Goal: Transaction & Acquisition: Purchase product/service

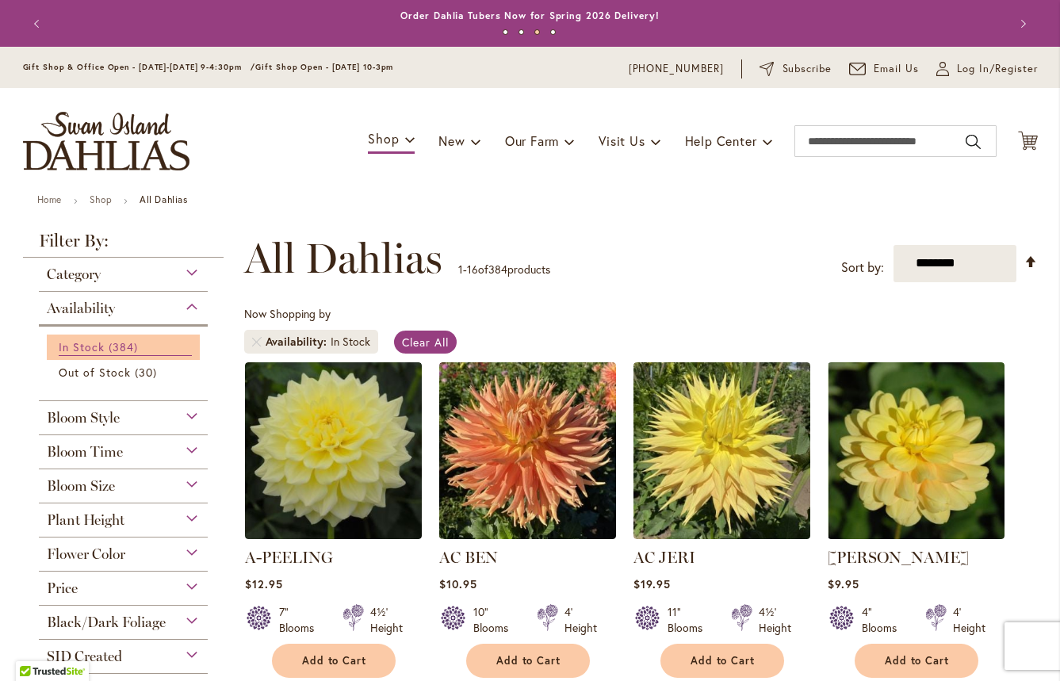
click at [93, 341] on span "In Stock" at bounding box center [82, 346] width 46 height 15
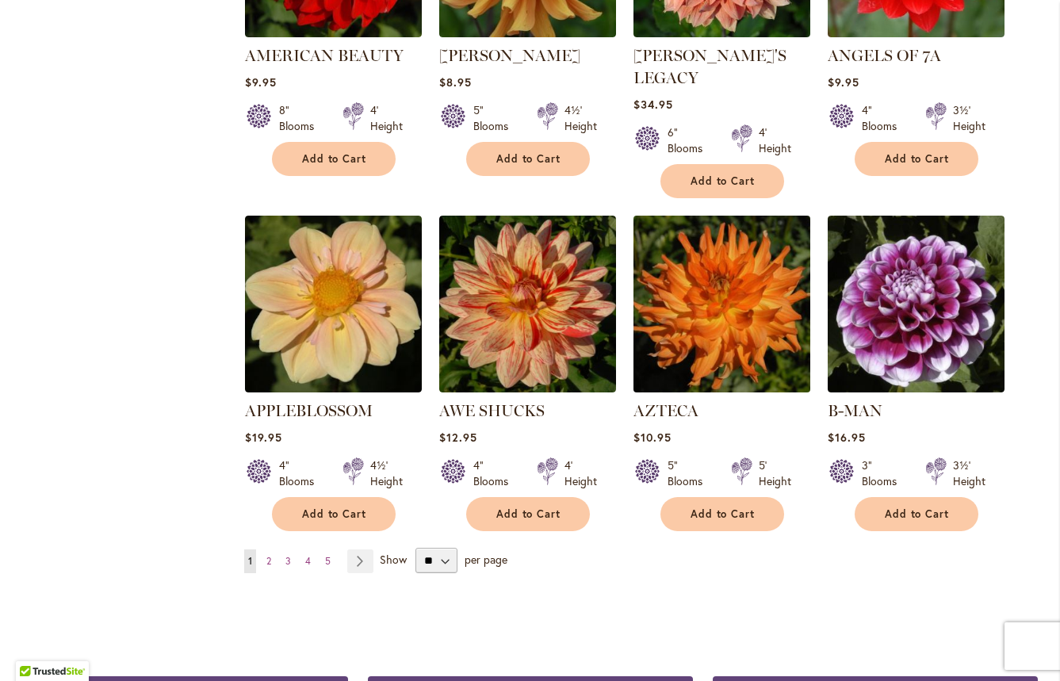
scroll to position [1203, 0]
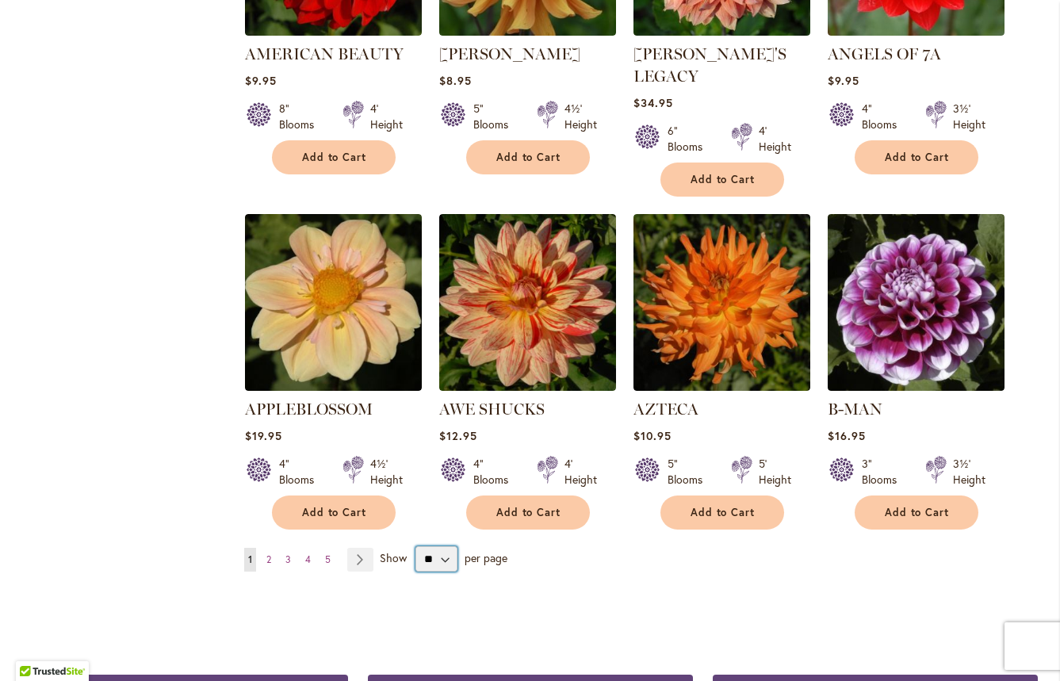
select select "**"
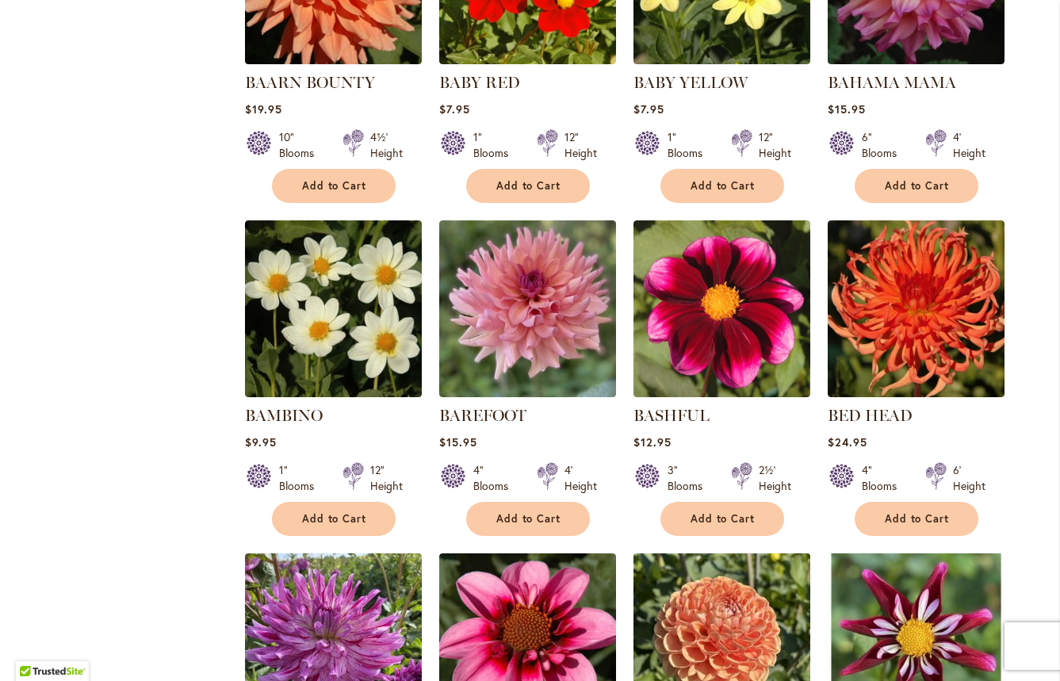
scroll to position [1844, 0]
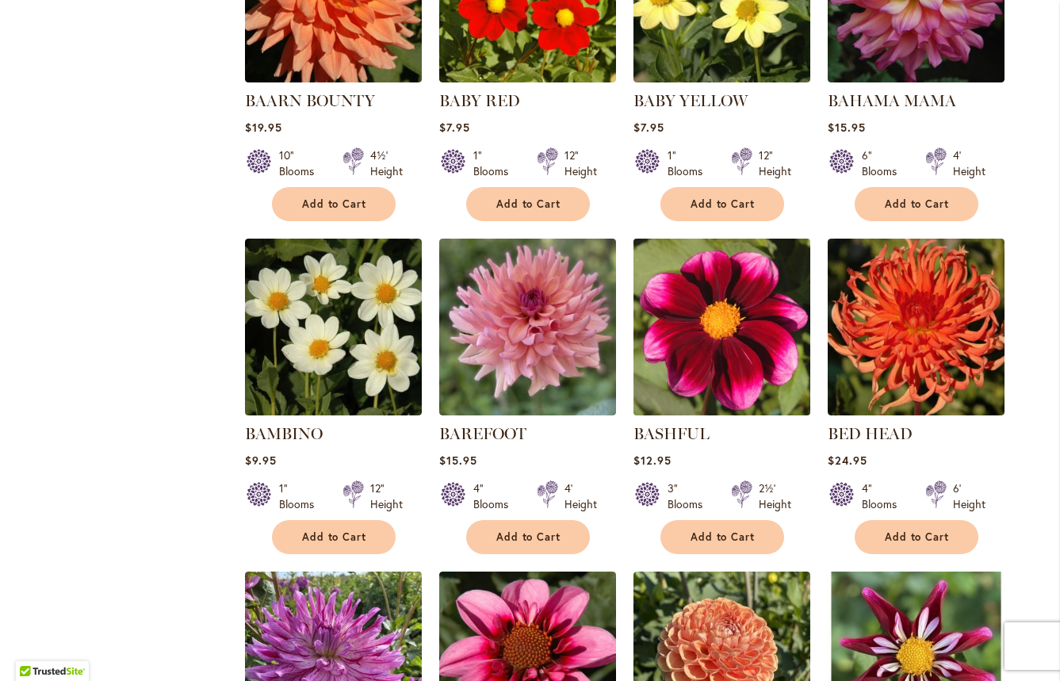
click at [720, 335] on img at bounding box center [722, 328] width 186 height 186
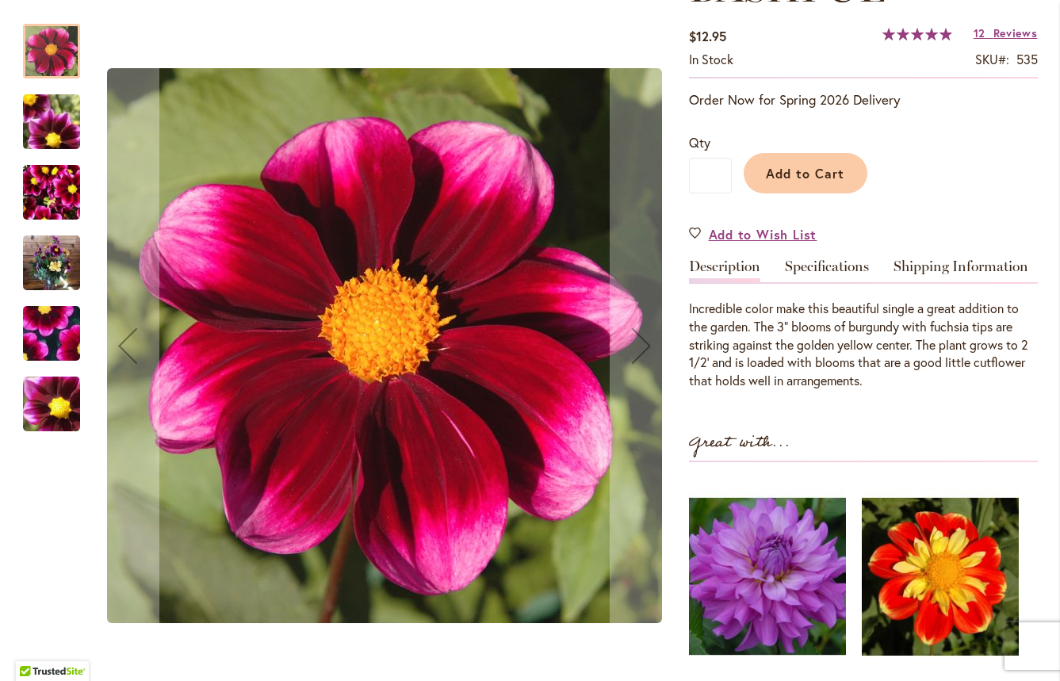
scroll to position [270, 0]
click at [48, 185] on img "BASHFUL" at bounding box center [51, 193] width 57 height 76
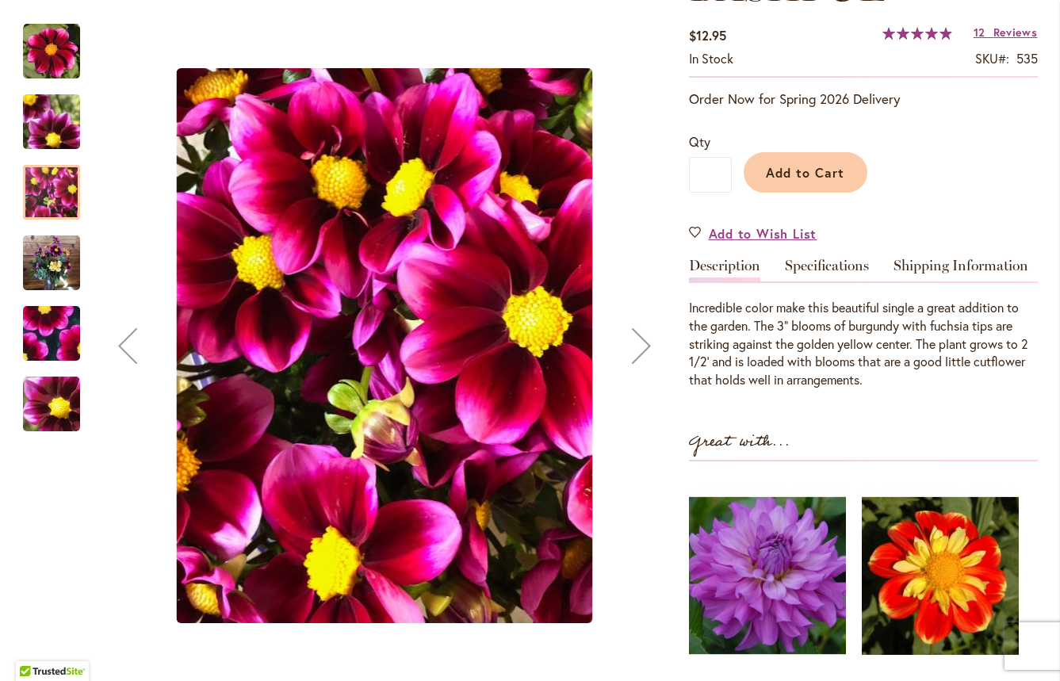
click at [52, 259] on img "BASHFUL" at bounding box center [51, 263] width 57 height 76
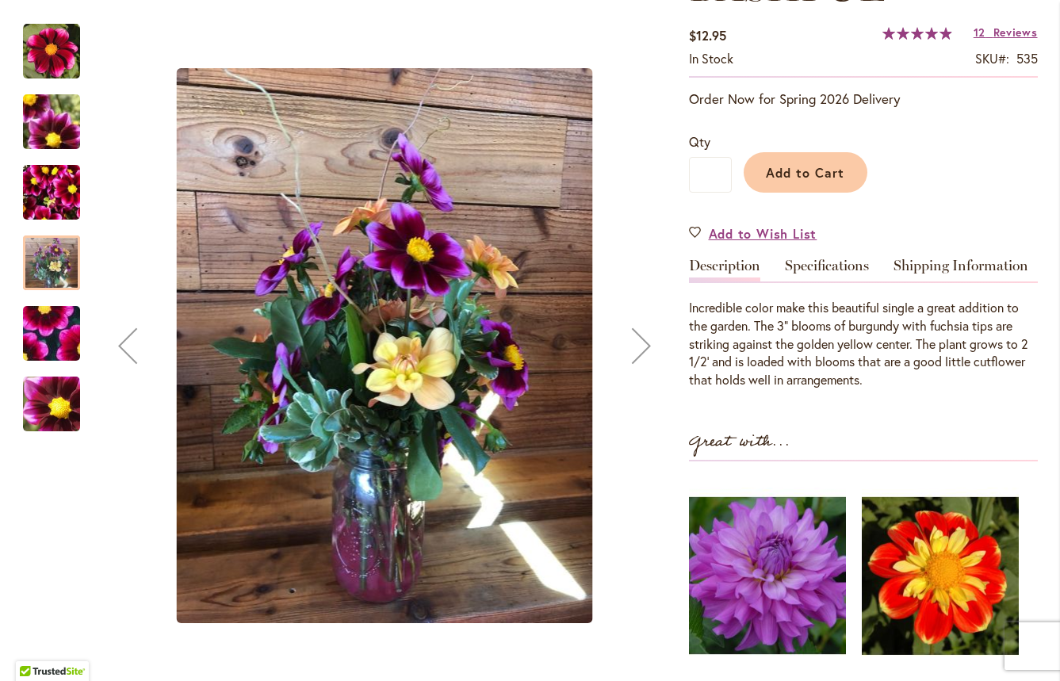
click at [54, 335] on img "BASHFUL" at bounding box center [51, 334] width 114 height 106
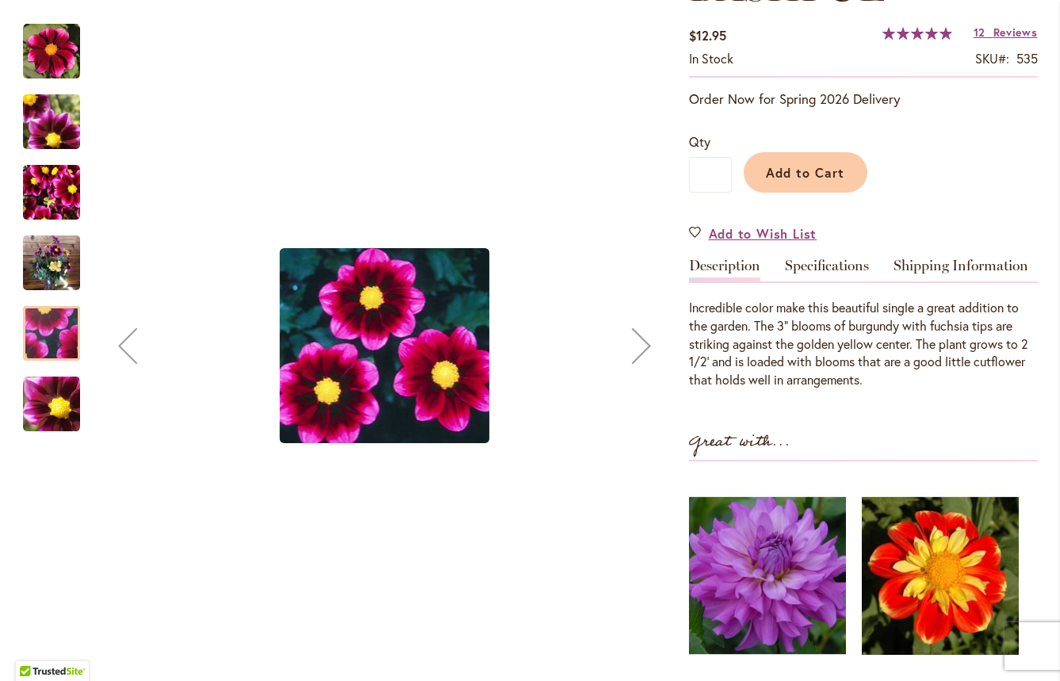
click at [60, 414] on img "BASHFUL" at bounding box center [51, 404] width 57 height 57
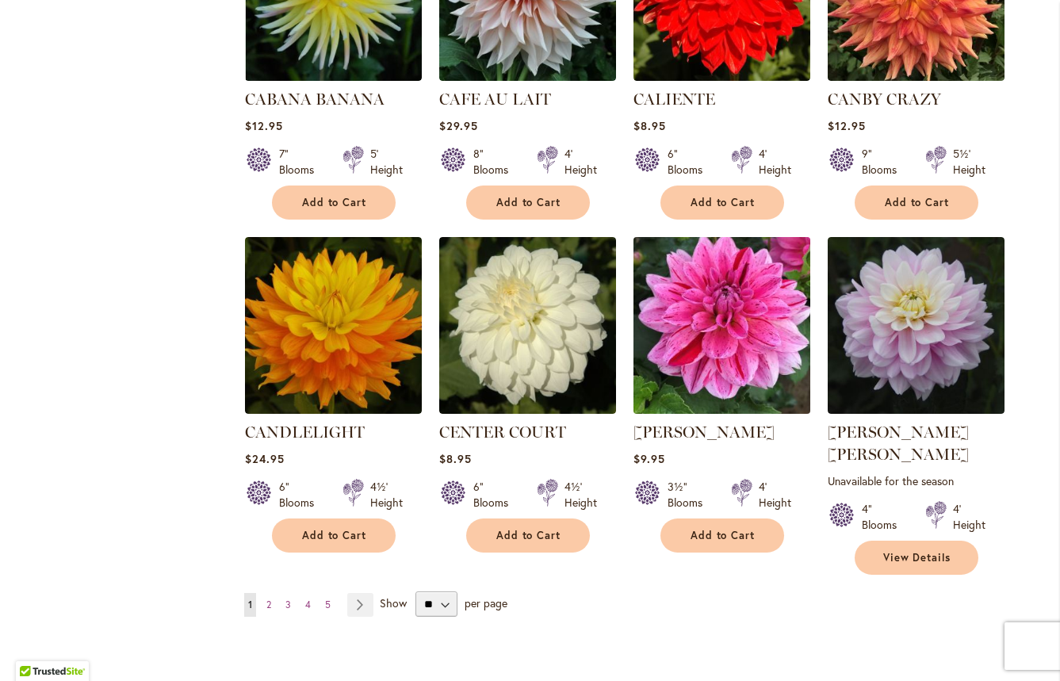
scroll to position [5242, 0]
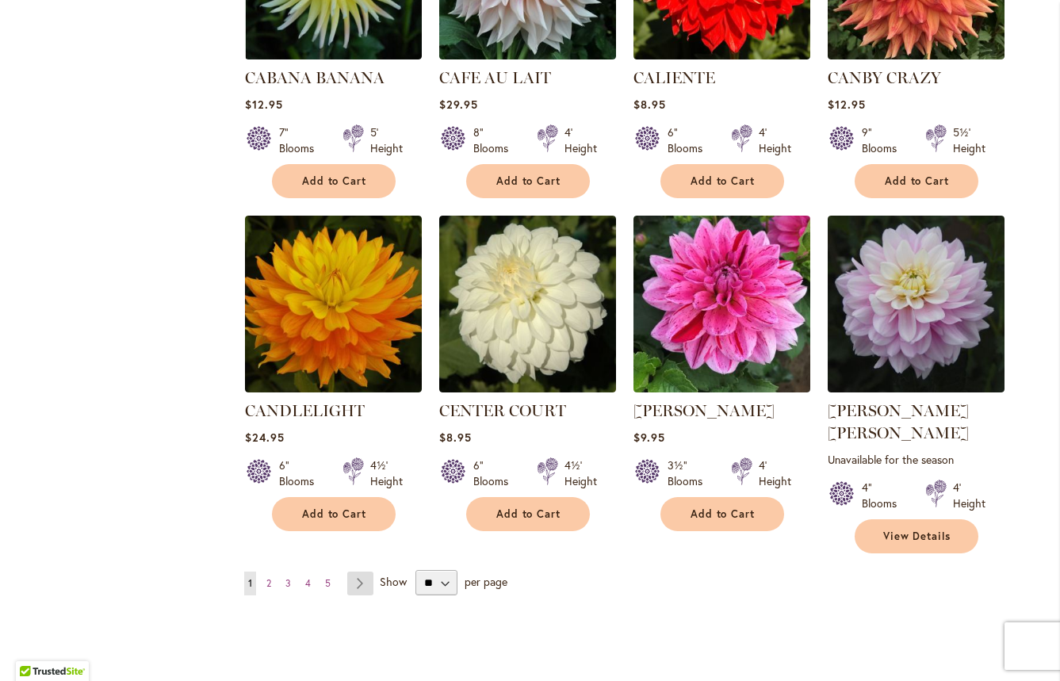
click at [359, 572] on link "Page Next" at bounding box center [360, 584] width 26 height 24
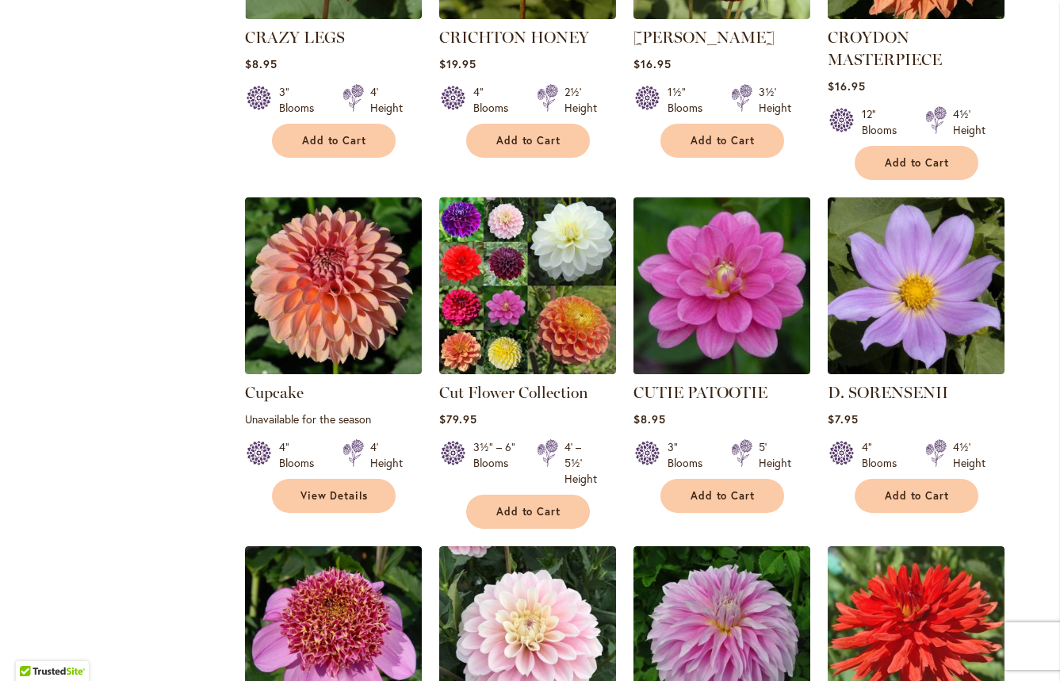
scroll to position [2289, 0]
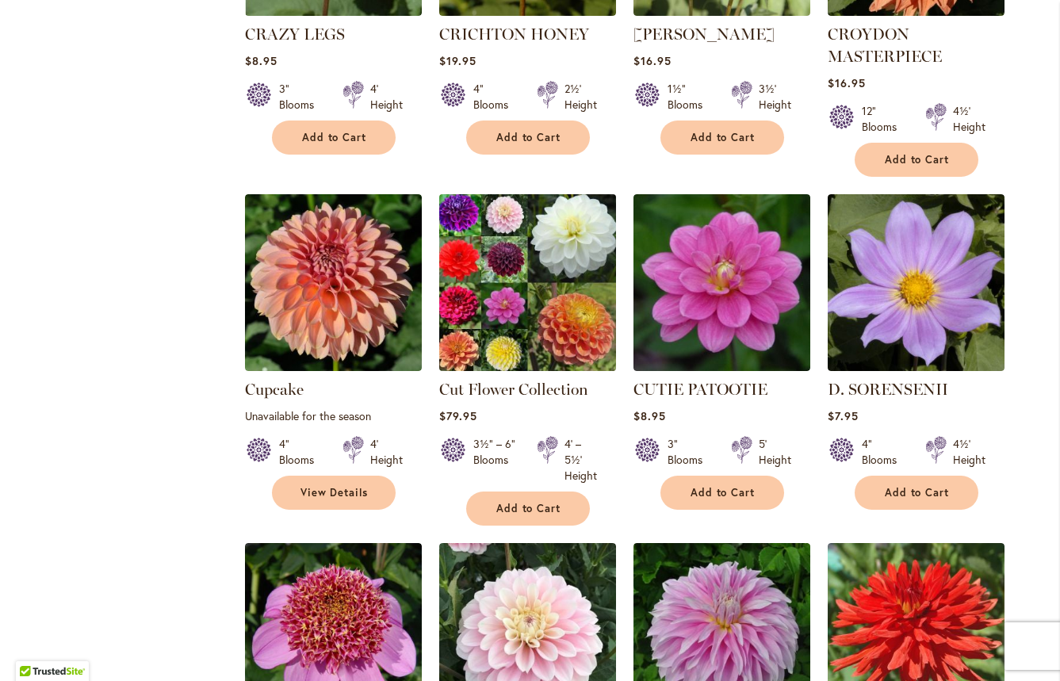
click at [508, 236] on img at bounding box center [528, 283] width 186 height 186
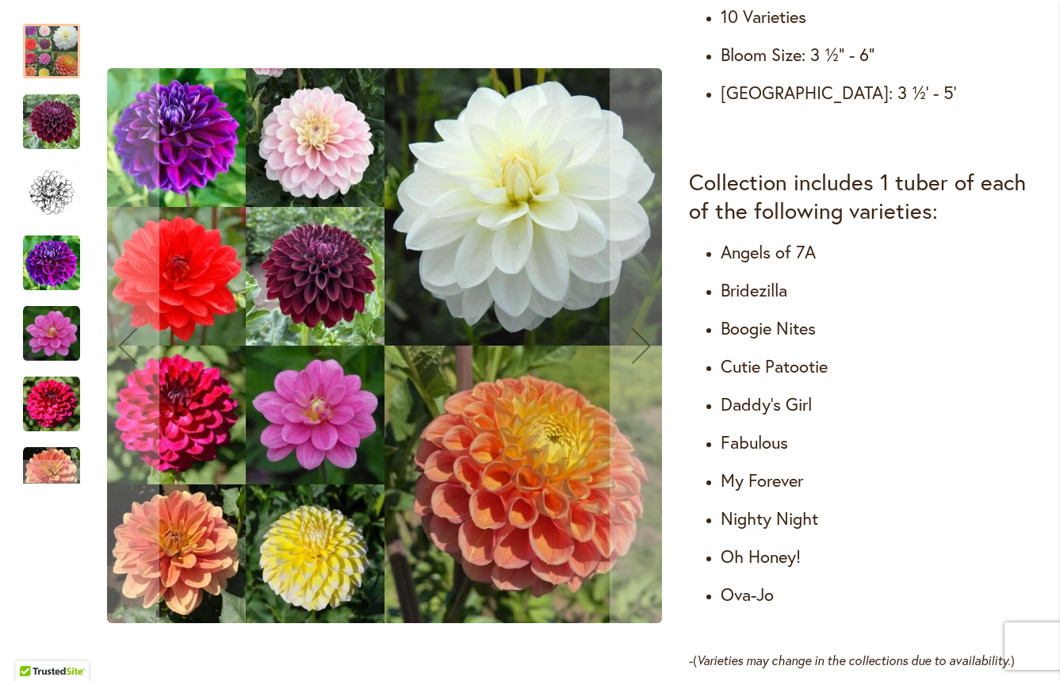
scroll to position [803, 0]
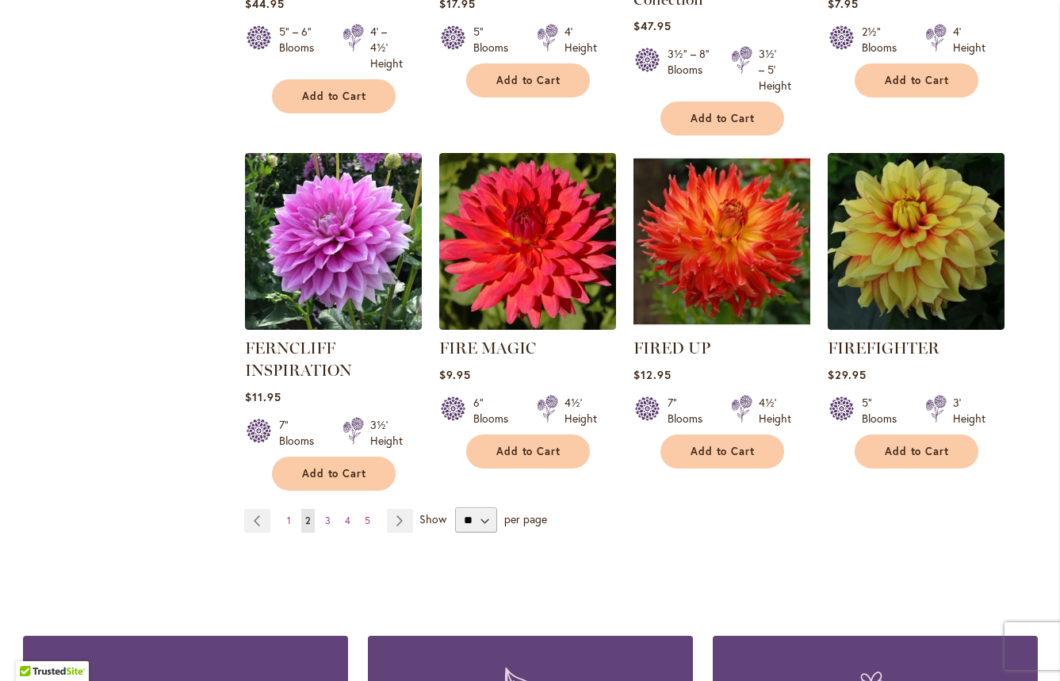
scroll to position [5427, 0]
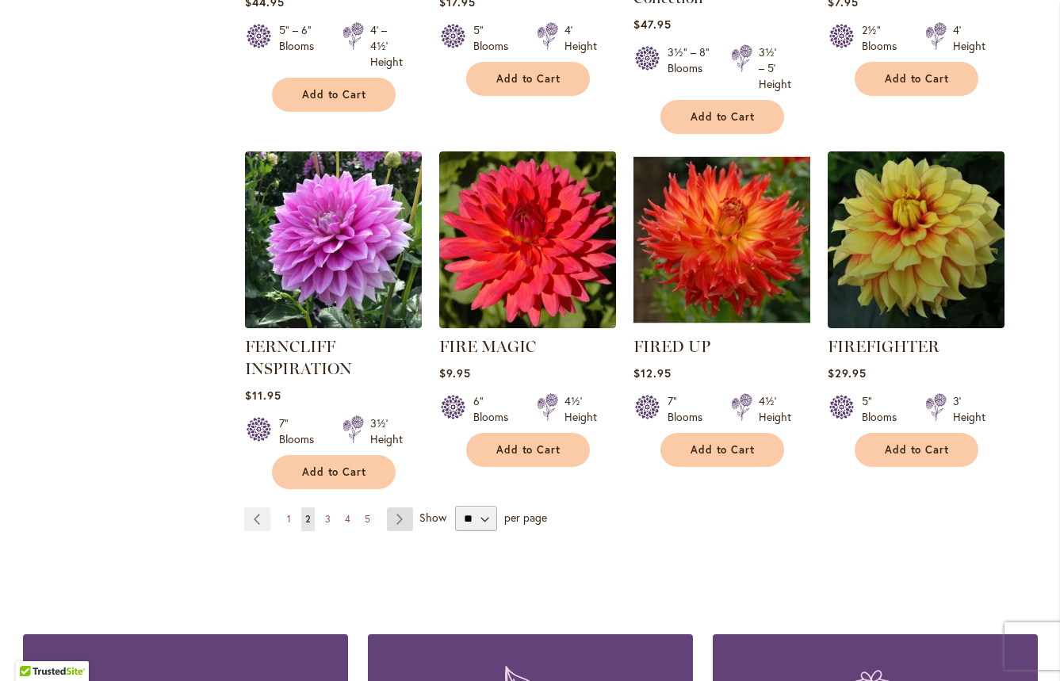
click at [395, 507] on link "Page Next" at bounding box center [400, 519] width 26 height 24
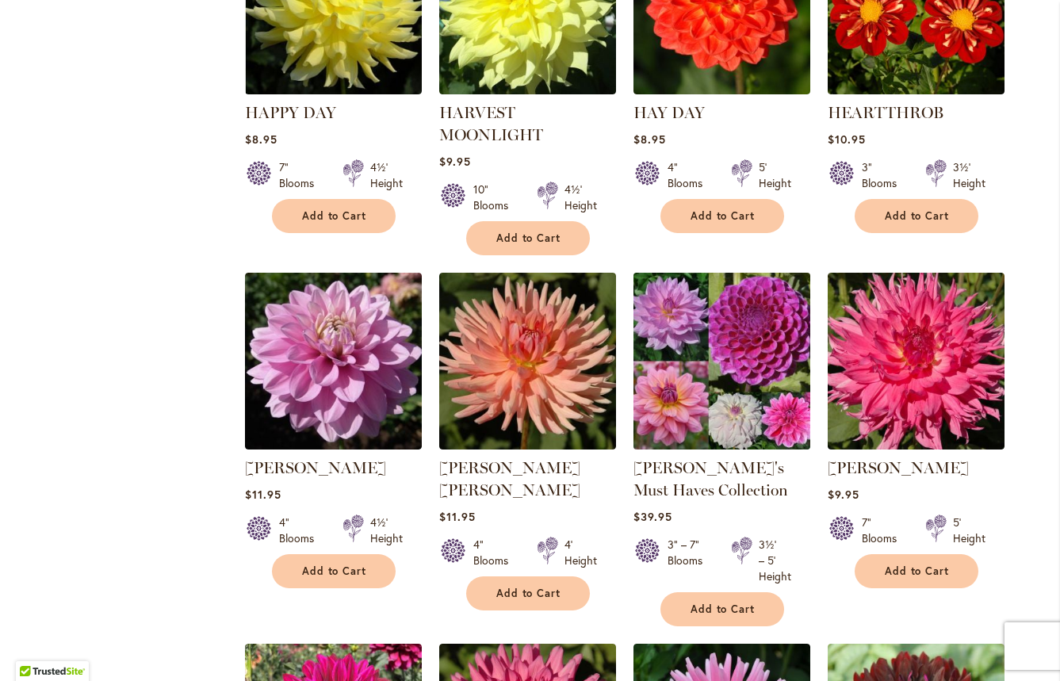
scroll to position [3587, 0]
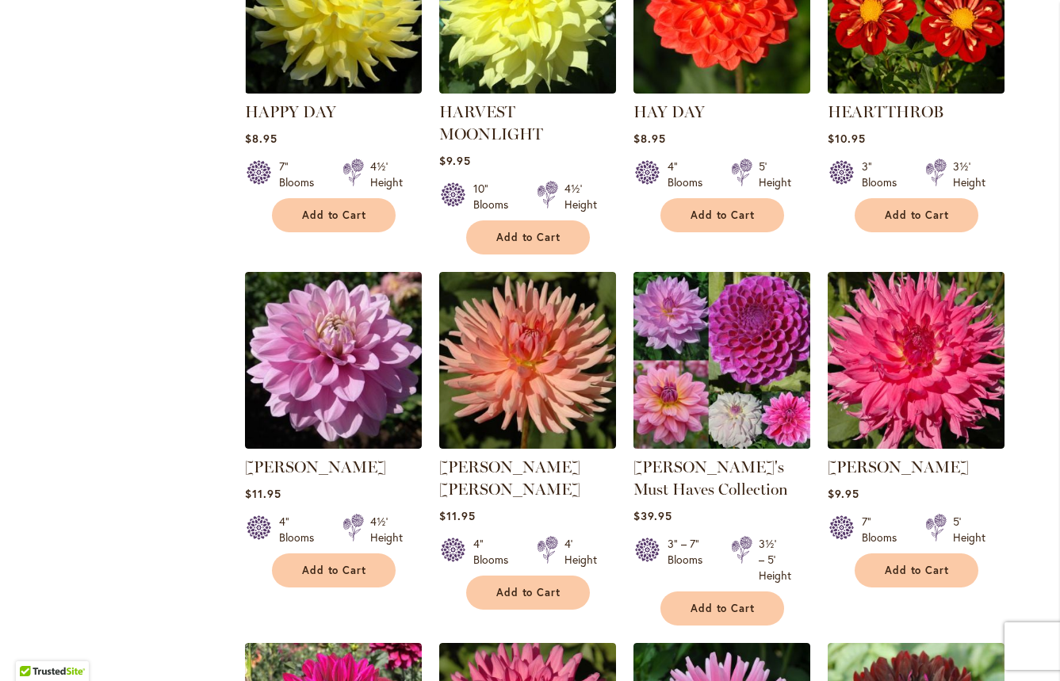
click at [734, 282] on img at bounding box center [722, 361] width 186 height 186
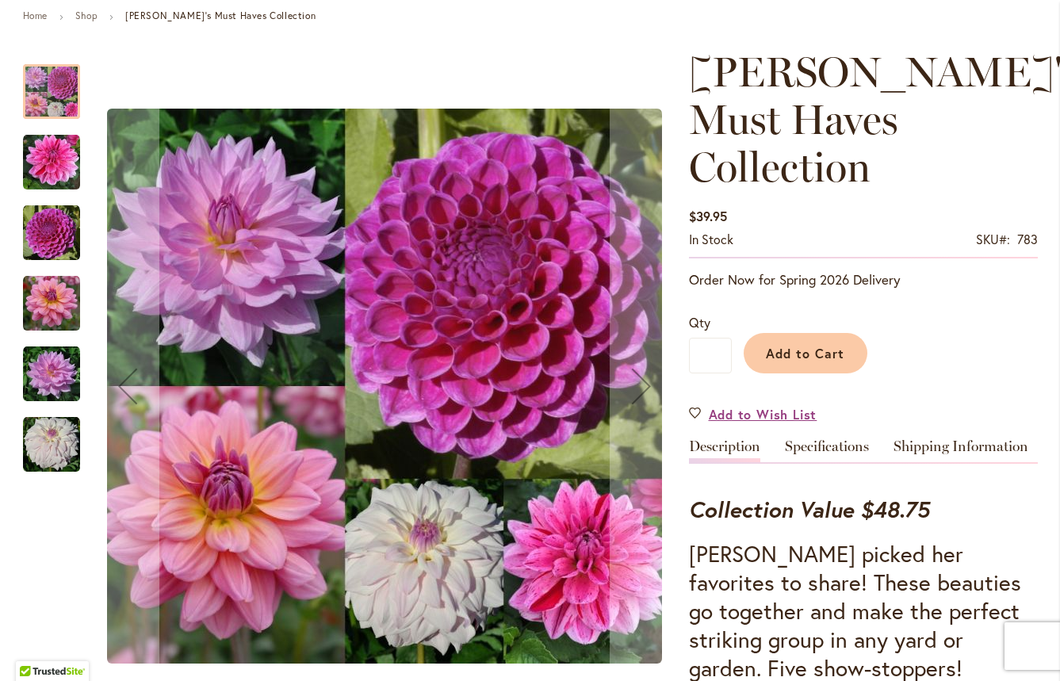
scroll to position [208, 0]
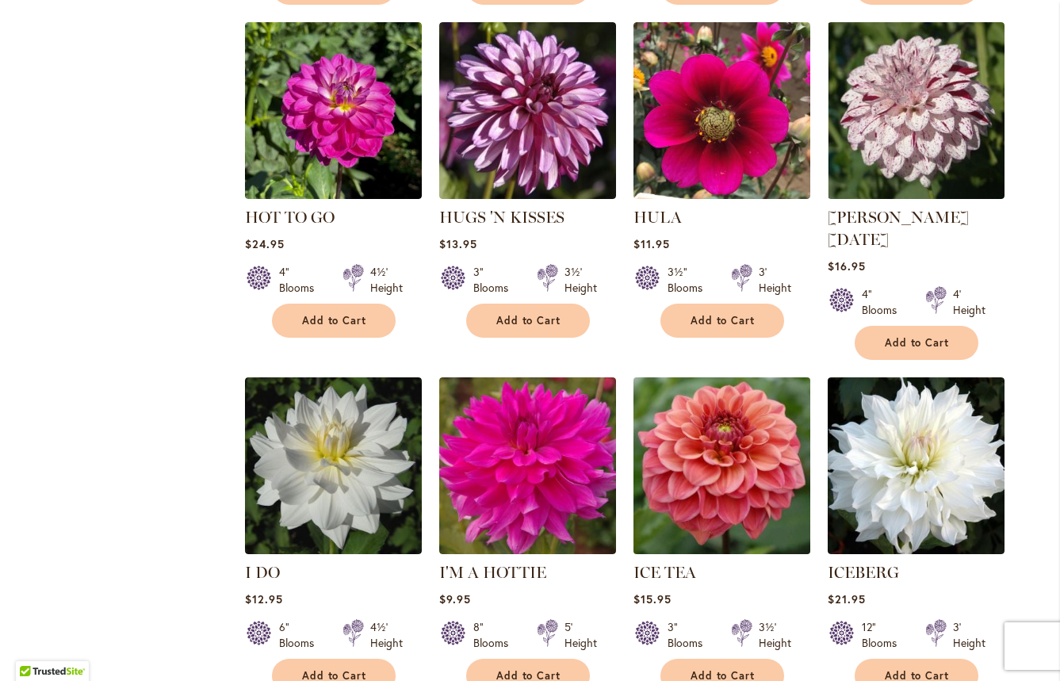
scroll to position [5235, 0]
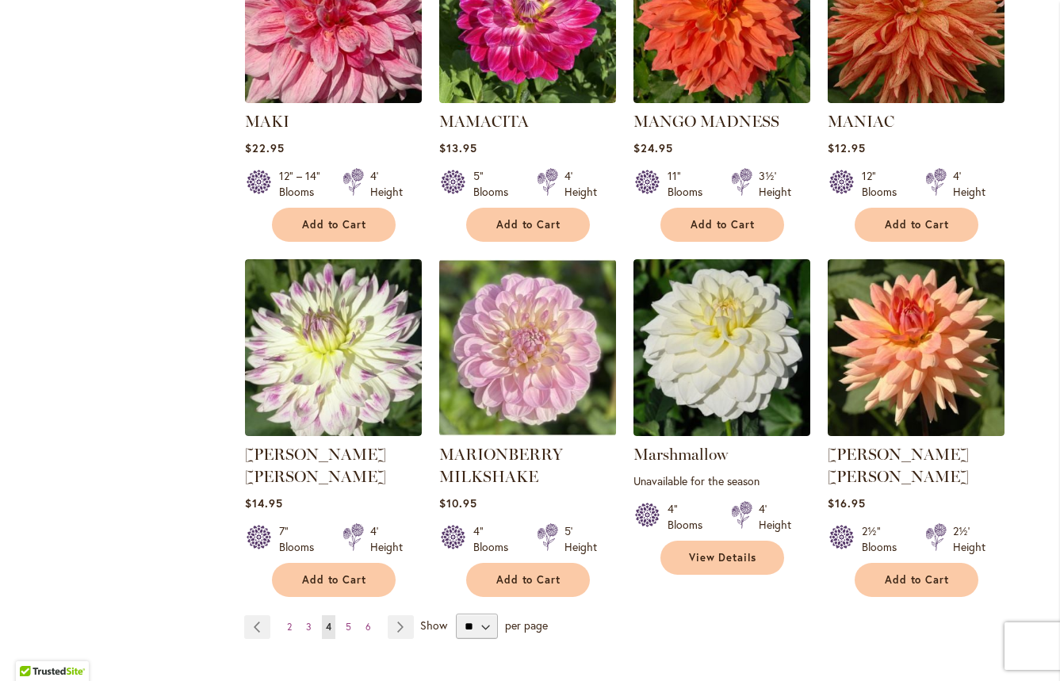
scroll to position [5284, 0]
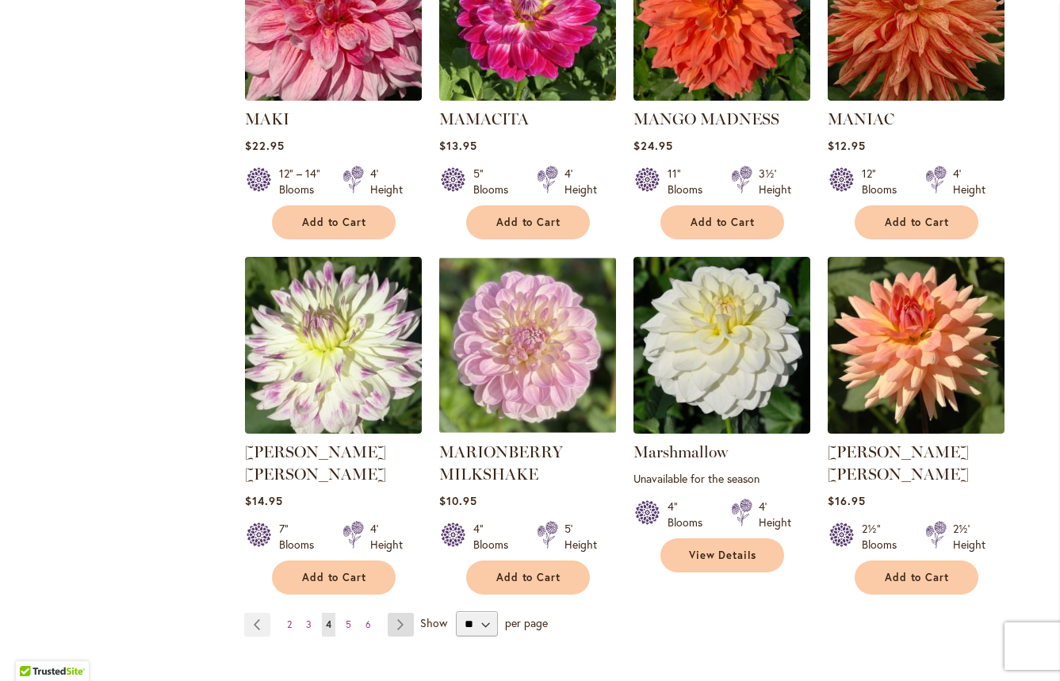
click at [396, 613] on link "Page Next" at bounding box center [401, 625] width 26 height 24
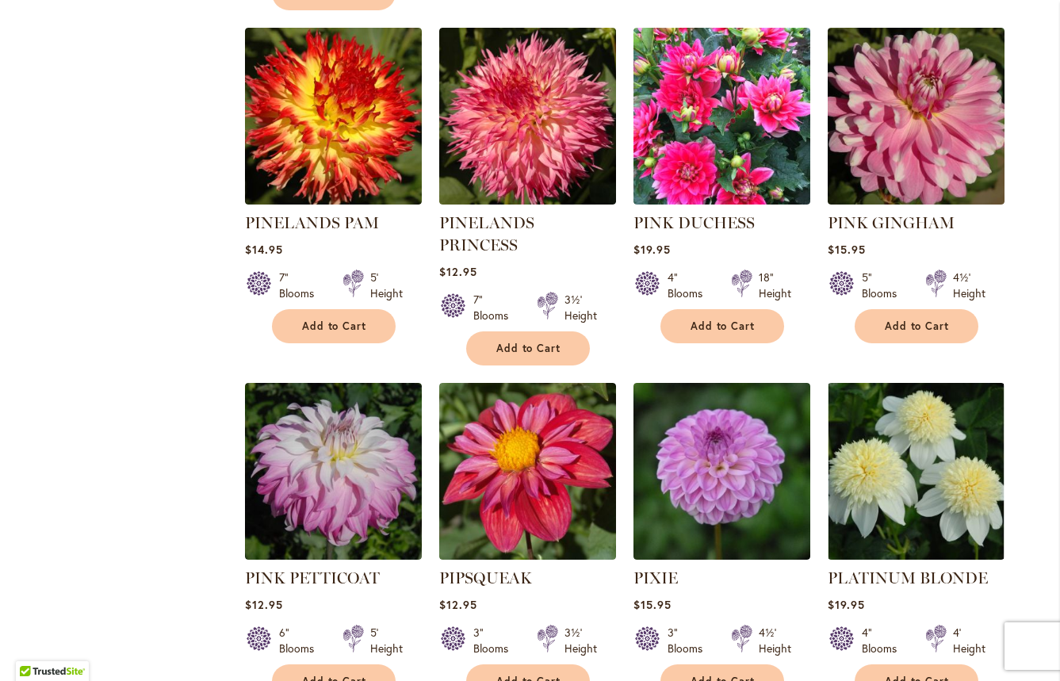
scroll to position [5171, 0]
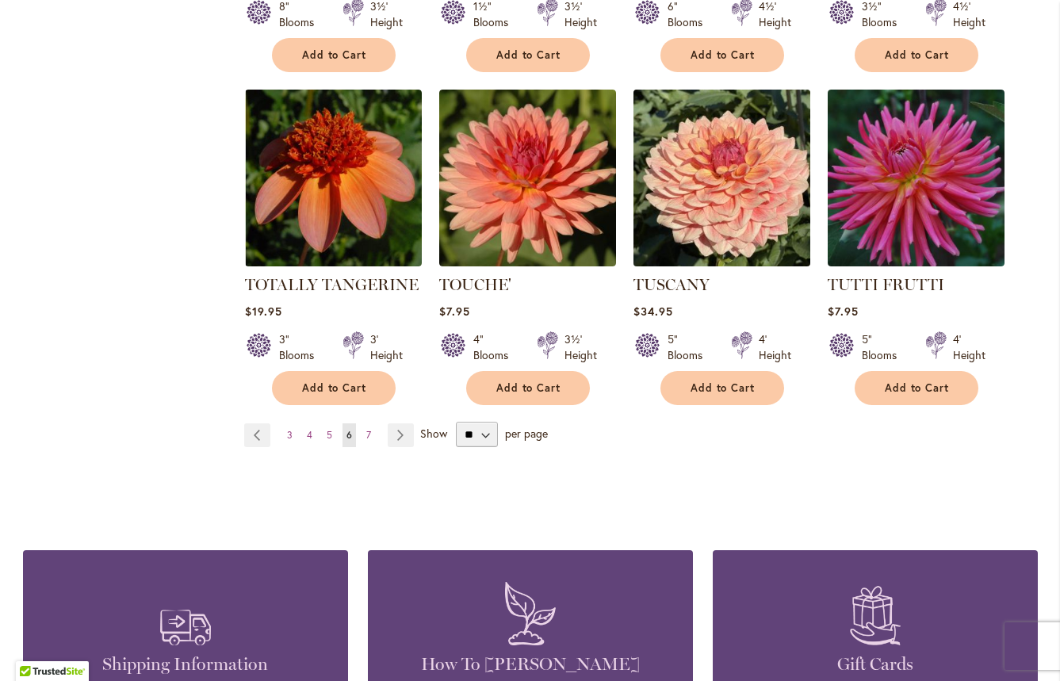
scroll to position [5392, 0]
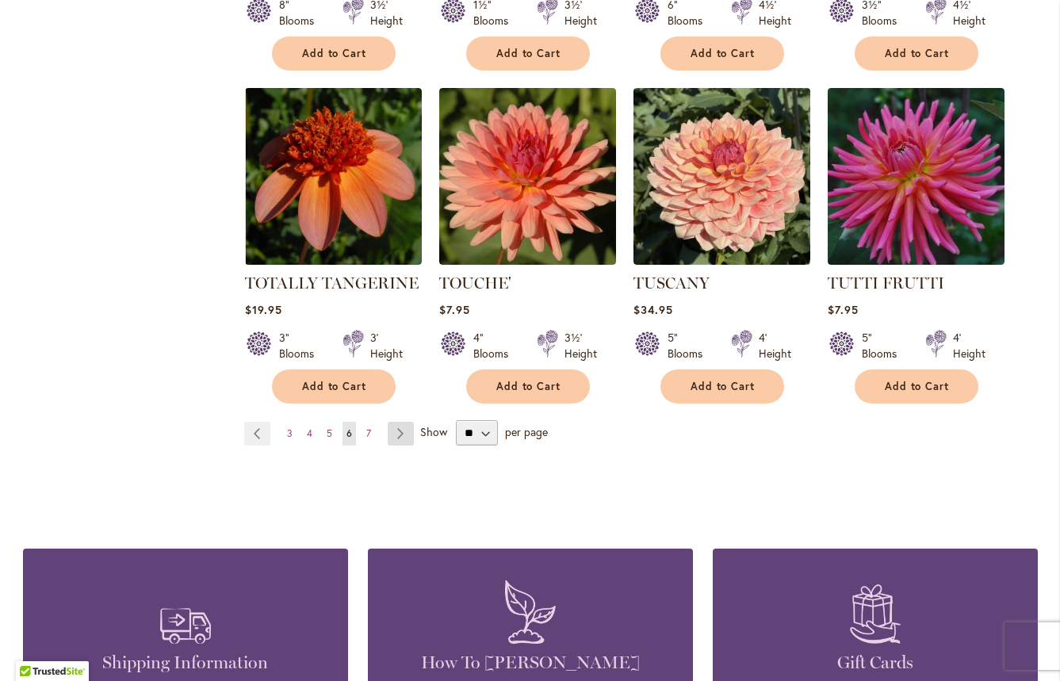
click at [397, 422] on link "Page Next" at bounding box center [401, 434] width 26 height 24
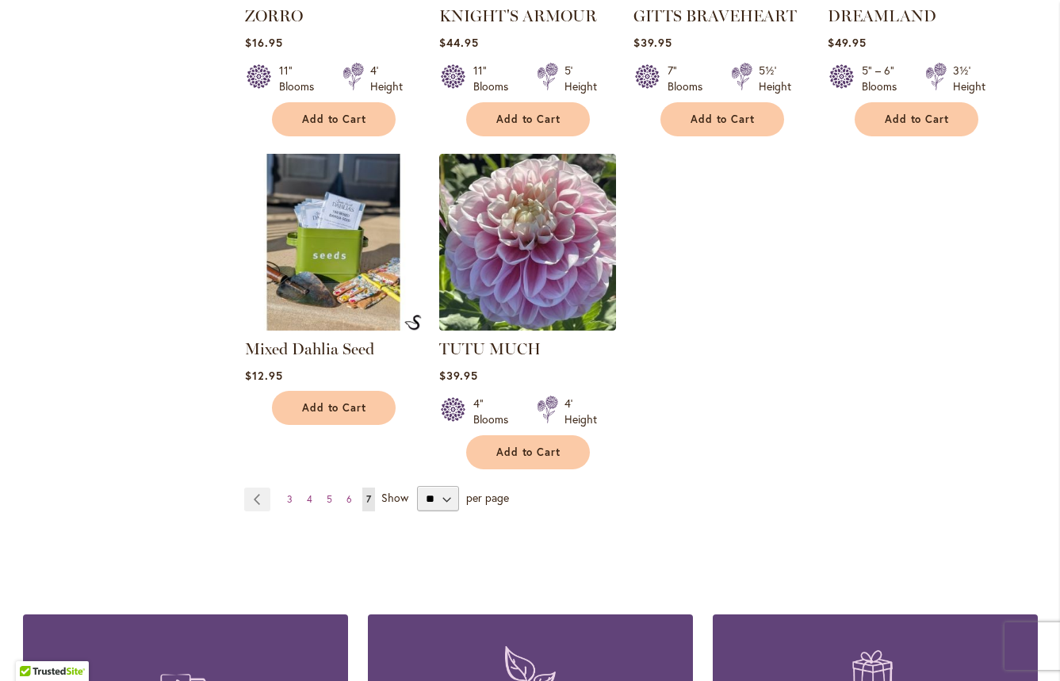
scroll to position [2621, 0]
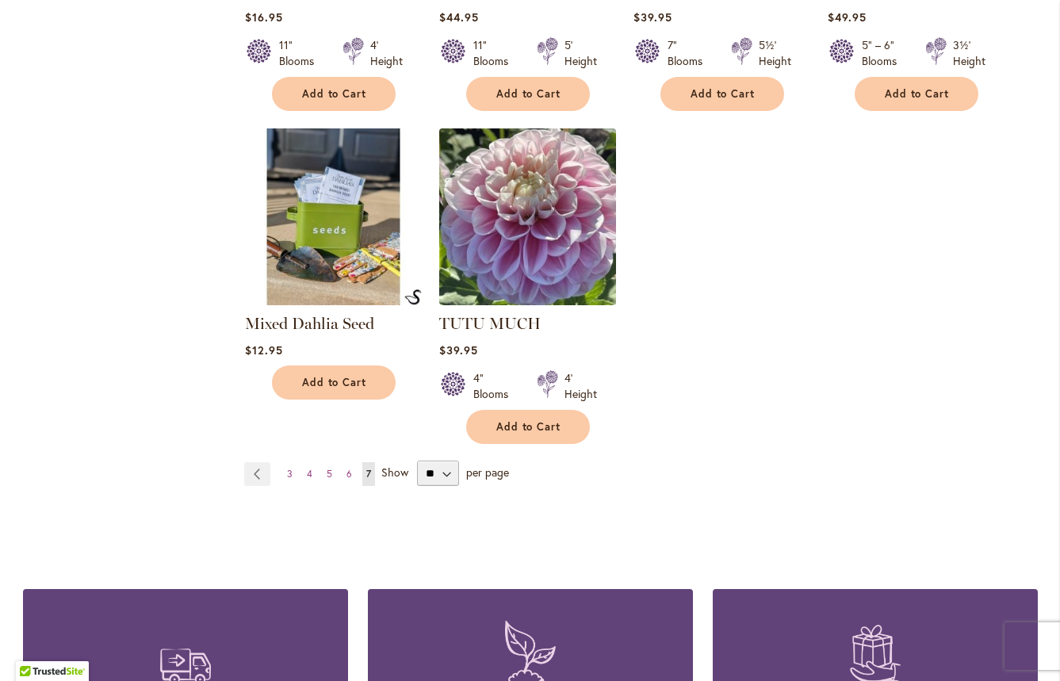
click at [546, 215] on img at bounding box center [528, 217] width 186 height 186
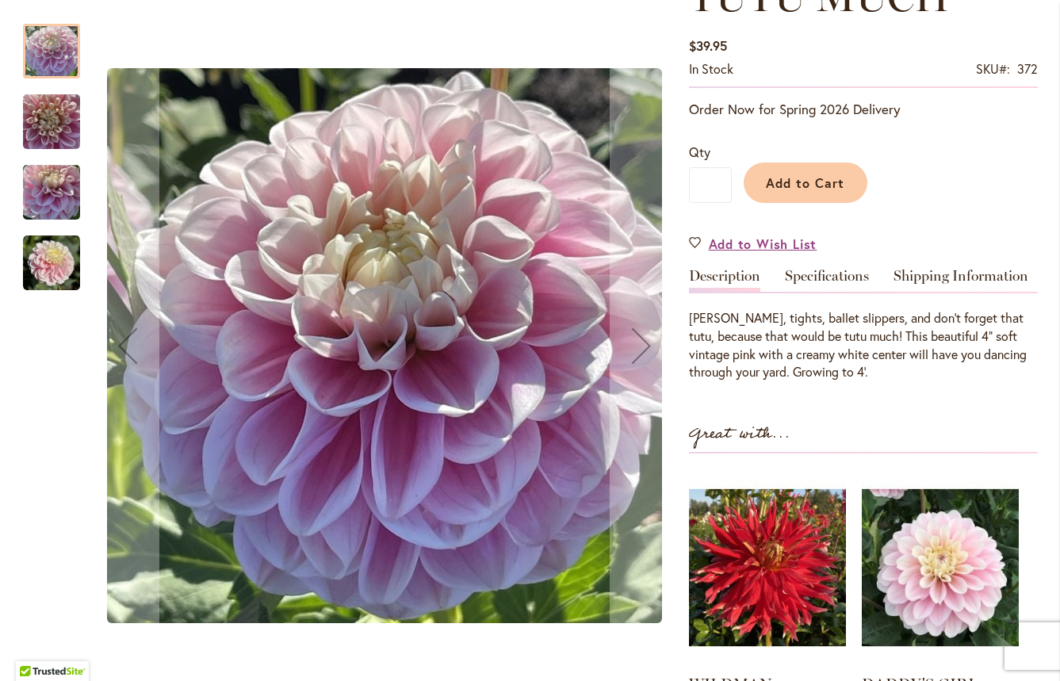
scroll to position [261, 0]
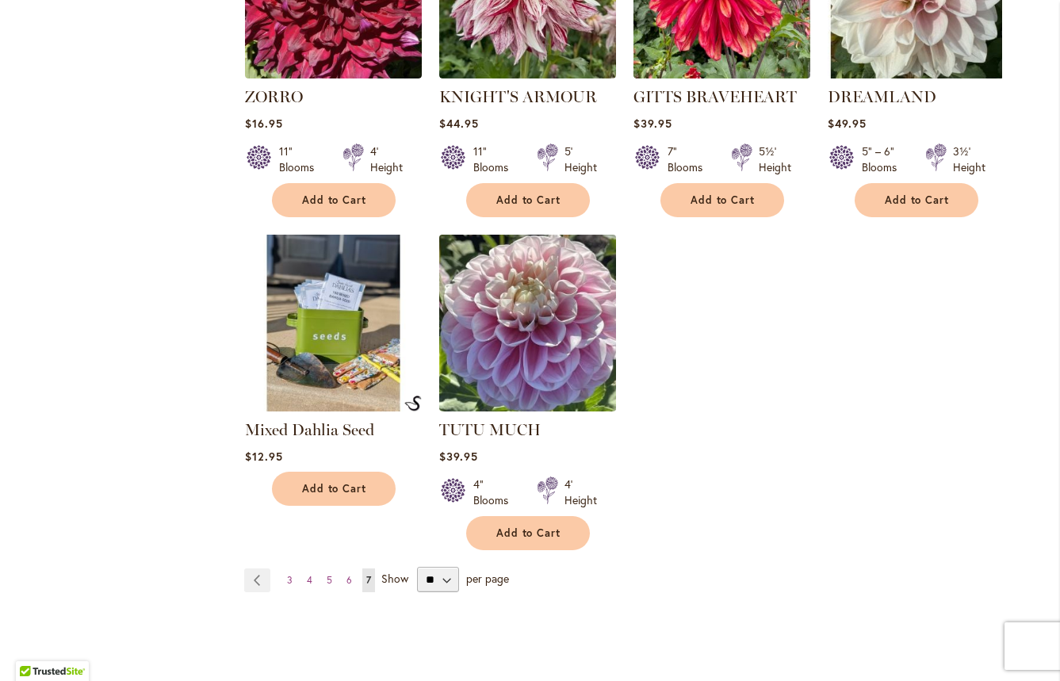
scroll to position [2513, 0]
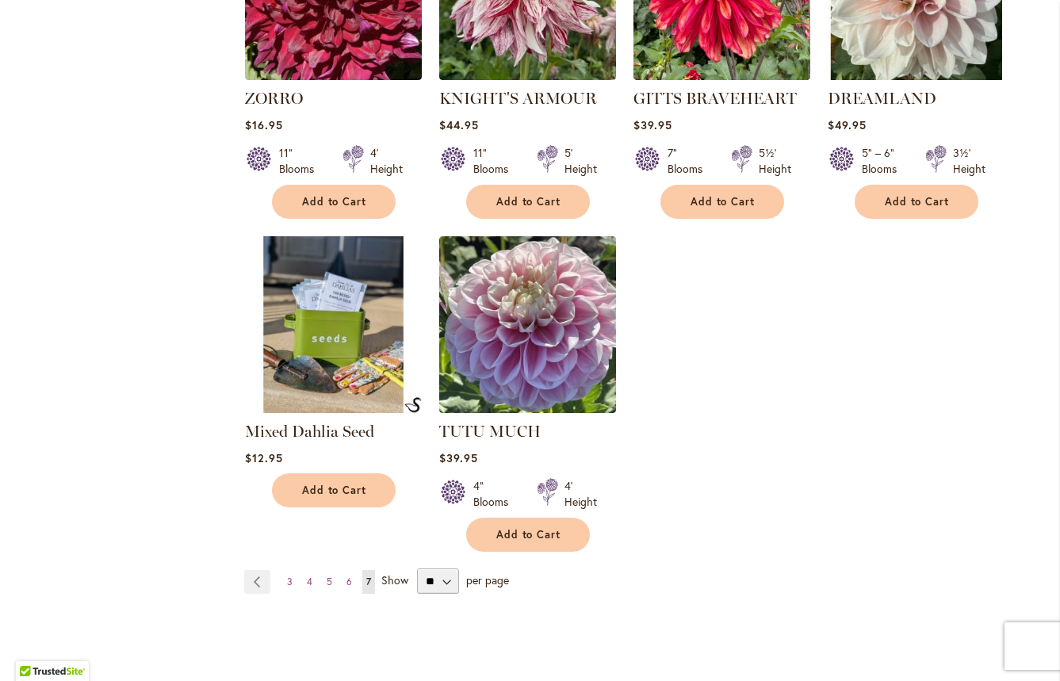
click at [326, 311] on img at bounding box center [333, 325] width 186 height 186
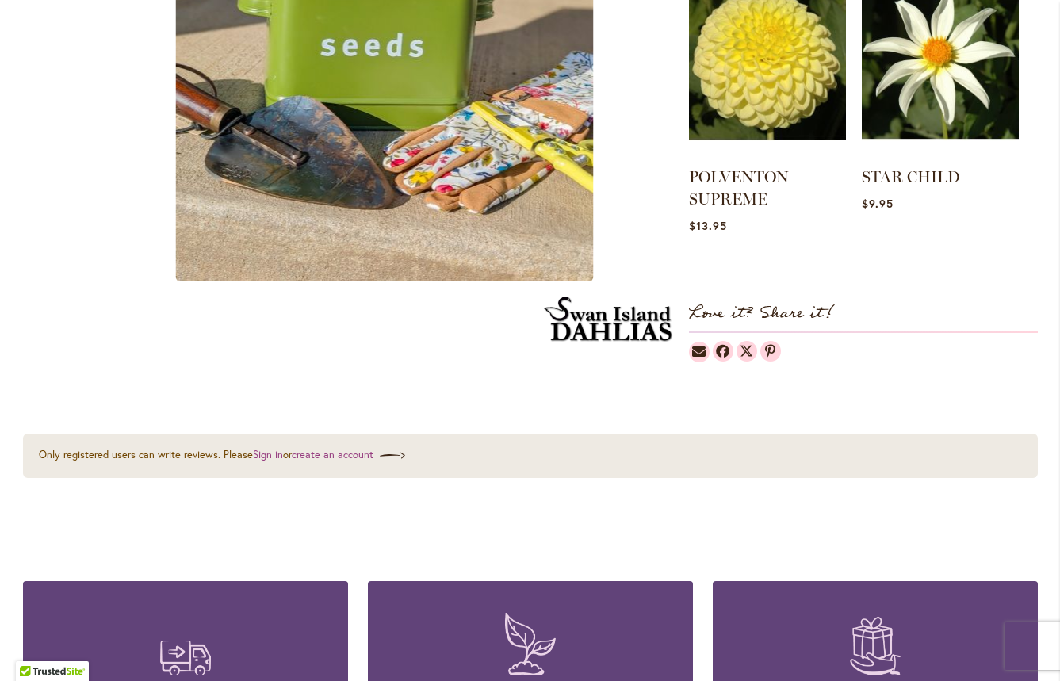
scroll to position [975, 0]
